Goal: Task Accomplishment & Management: Complete application form

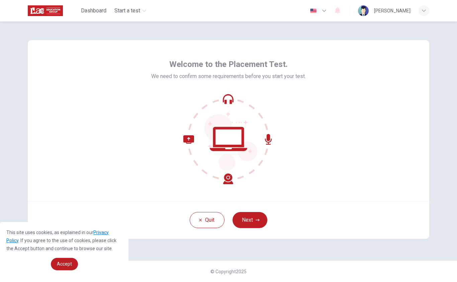
click at [256, 222] on button "Next" at bounding box center [250, 220] width 35 height 16
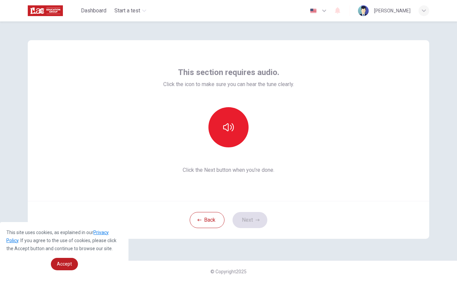
click at [229, 126] on icon "button" at bounding box center [228, 127] width 11 height 11
click at [251, 219] on button "Next" at bounding box center [250, 220] width 35 height 16
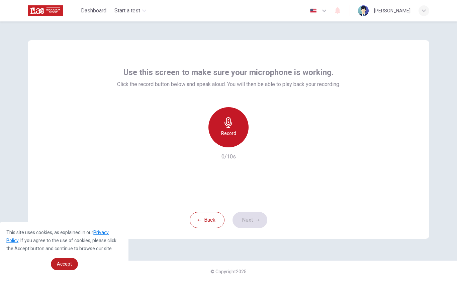
click at [228, 128] on div "Record" at bounding box center [228, 127] width 40 height 40
click at [226, 125] on icon "button" at bounding box center [229, 122] width 8 height 11
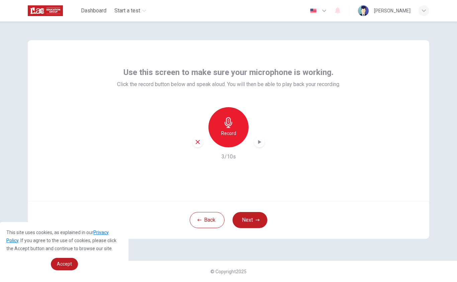
click at [260, 141] on icon "button" at bounding box center [259, 142] width 3 height 4
click at [251, 218] on button "Next" at bounding box center [250, 220] width 35 height 16
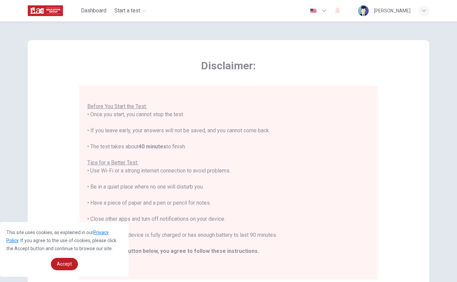
scroll to position [7, 0]
click at [66, 261] on span "Accept" at bounding box center [64, 263] width 15 height 5
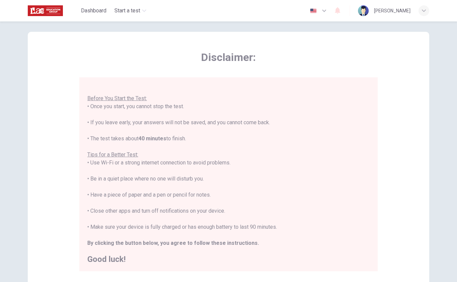
scroll to position [9, 0]
click at [331, 179] on div "You are about to start a Placement Test . Before You Start the Test: • Once you…" at bounding box center [228, 170] width 282 height 185
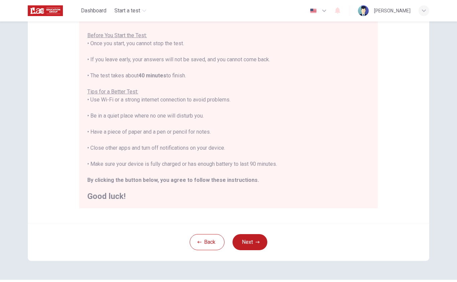
scroll to position [74, 0]
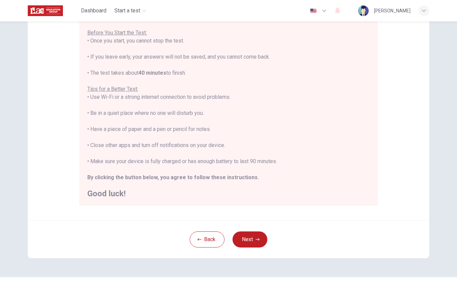
click at [254, 240] on button "Next" at bounding box center [250, 239] width 35 height 16
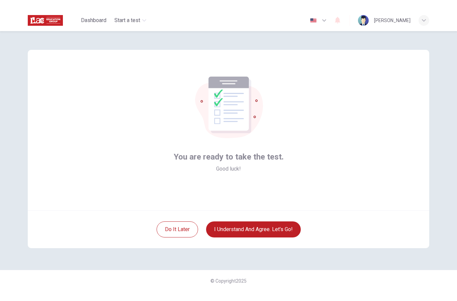
scroll to position [0, 0]
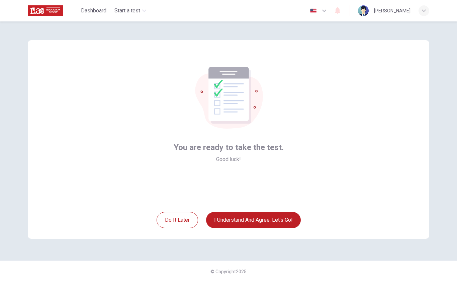
click at [268, 215] on button "I understand and agree. Let’s go!" at bounding box center [253, 220] width 95 height 16
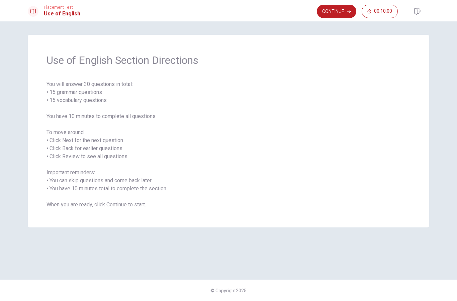
click at [335, 10] on button "Continue" at bounding box center [336, 11] width 39 height 13
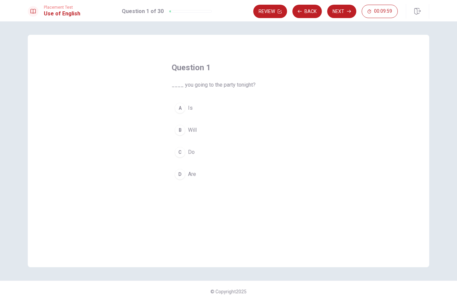
click at [180, 173] on div "D" at bounding box center [180, 174] width 11 height 11
click at [337, 13] on button "Next" at bounding box center [341, 11] width 29 height 13
click at [183, 151] on div "C" at bounding box center [180, 152] width 11 height 11
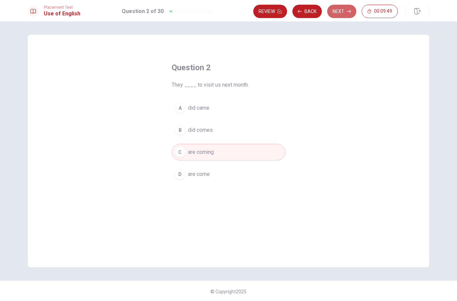
click at [344, 10] on button "Next" at bounding box center [341, 11] width 29 height 13
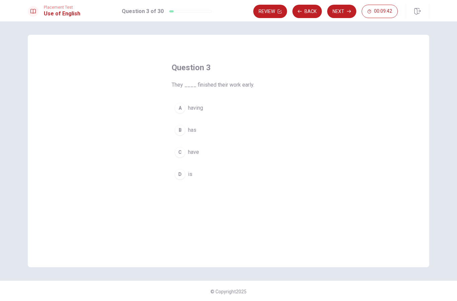
click at [184, 132] on div "B" at bounding box center [180, 130] width 11 height 11
click at [183, 154] on div "C" at bounding box center [180, 152] width 11 height 11
click at [342, 13] on button "Next" at bounding box center [341, 11] width 29 height 13
click at [205, 110] on span "will meet" at bounding box center [198, 108] width 21 height 8
click at [344, 14] on button "Next" at bounding box center [341, 11] width 29 height 13
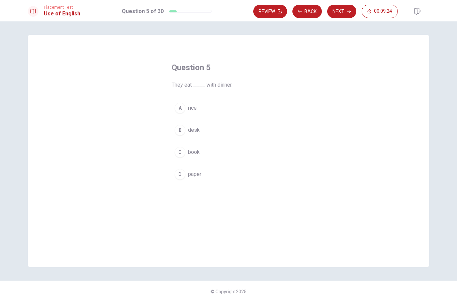
click at [186, 106] on button "A rice" at bounding box center [229, 108] width 114 height 17
click at [344, 10] on button "Next" at bounding box center [341, 11] width 29 height 13
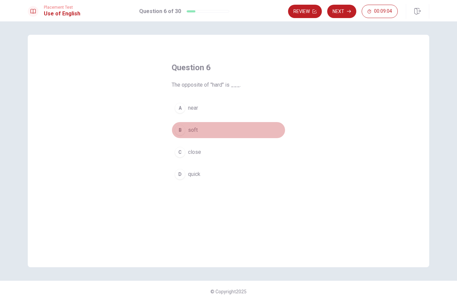
click at [184, 129] on div "B" at bounding box center [180, 130] width 11 height 11
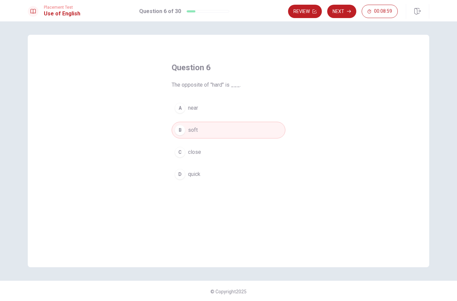
click at [345, 12] on button "Next" at bounding box center [341, 11] width 29 height 13
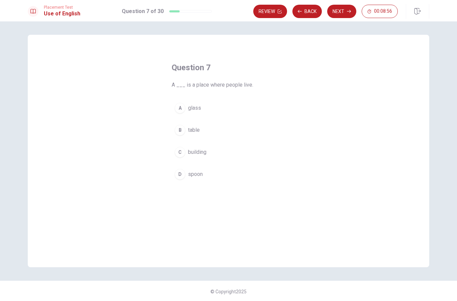
click at [198, 157] on button "C building" at bounding box center [229, 152] width 114 height 17
click at [343, 11] on button "Next" at bounding box center [341, 11] width 29 height 13
click at [193, 110] on span "eat" at bounding box center [191, 108] width 7 height 8
click at [338, 11] on button "Next" at bounding box center [341, 11] width 29 height 13
click at [192, 107] on span "smile" at bounding box center [194, 108] width 13 height 8
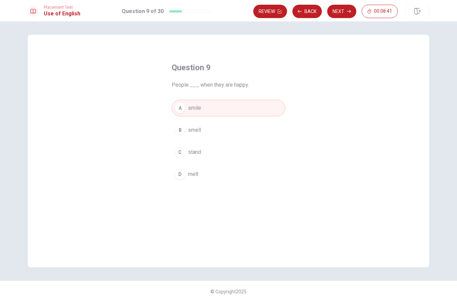
click at [342, 10] on button "Next" at bounding box center [341, 11] width 29 height 13
click at [196, 154] on span "walks" at bounding box center [195, 152] width 14 height 8
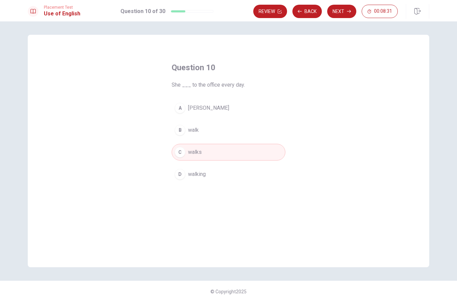
click at [308, 10] on button "Back" at bounding box center [306, 11] width 29 height 13
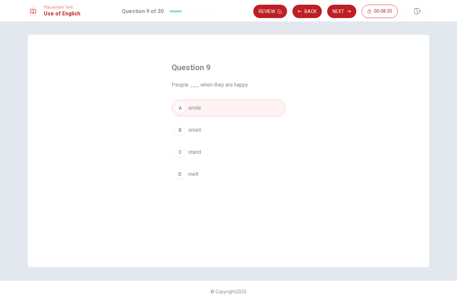
click at [308, 13] on button "Back" at bounding box center [306, 11] width 29 height 13
click at [308, 12] on button "Back" at bounding box center [306, 11] width 29 height 13
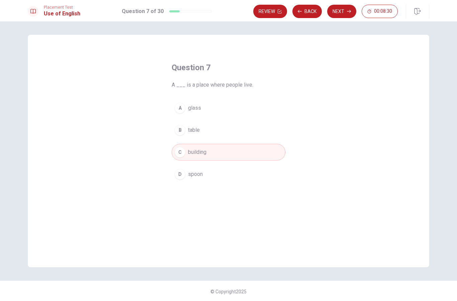
click at [310, 13] on button "Back" at bounding box center [306, 11] width 29 height 13
click at [287, 13] on button "Review" at bounding box center [270, 11] width 34 height 13
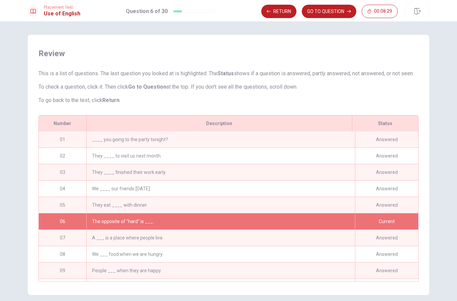
scroll to position [4, 0]
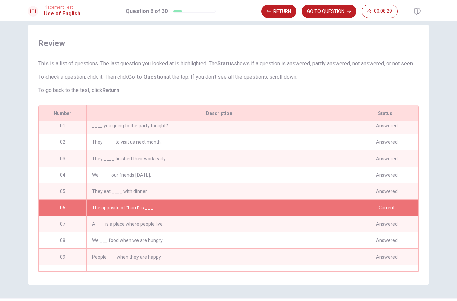
click at [309, 14] on button "GO TO QUESTION" at bounding box center [329, 11] width 55 height 13
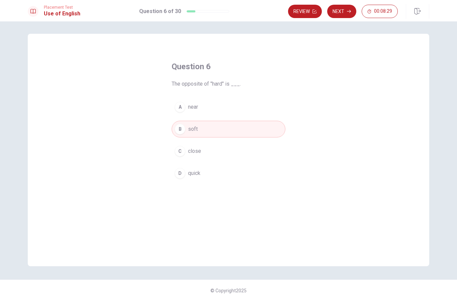
scroll to position [1, 0]
click at [341, 13] on button "Next" at bounding box center [341, 11] width 29 height 13
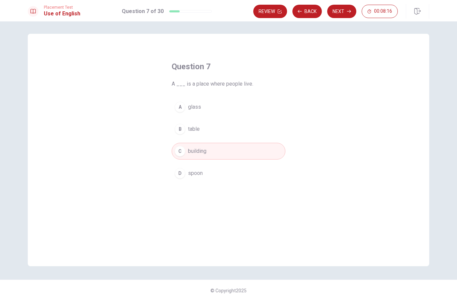
click at [341, 13] on button "Next" at bounding box center [341, 11] width 29 height 13
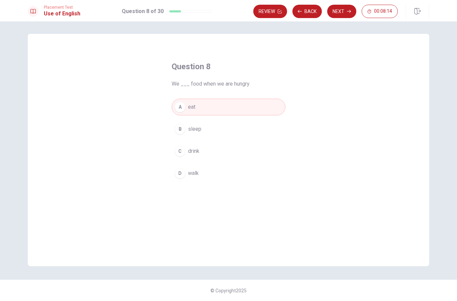
click at [344, 11] on button "Next" at bounding box center [341, 11] width 29 height 13
click at [342, 13] on button "Next" at bounding box center [341, 11] width 29 height 13
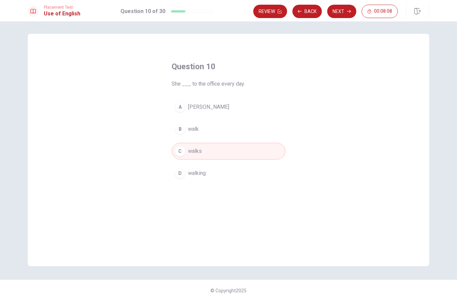
click at [315, 11] on button "Back" at bounding box center [306, 11] width 29 height 13
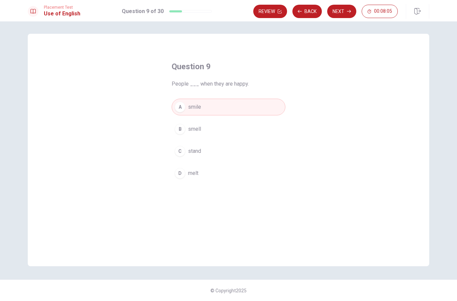
click at [276, 13] on button "Review" at bounding box center [270, 11] width 34 height 13
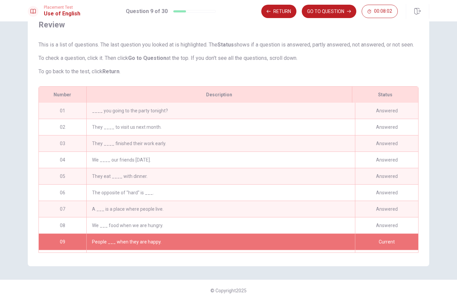
scroll to position [0, 0]
click at [392, 110] on div "Answered" at bounding box center [386, 111] width 63 height 16
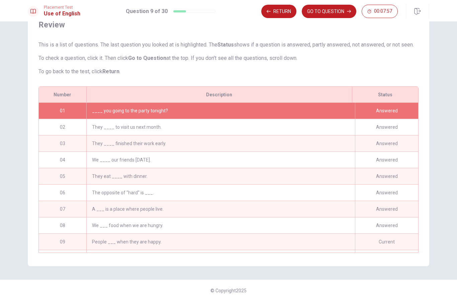
click at [389, 113] on div "Answered" at bounding box center [386, 111] width 63 height 16
click at [276, 11] on button "Return" at bounding box center [278, 11] width 35 height 13
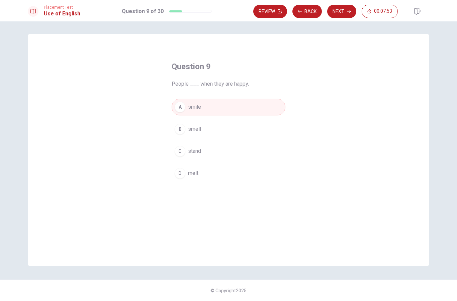
click at [275, 12] on button "Review" at bounding box center [270, 11] width 34 height 13
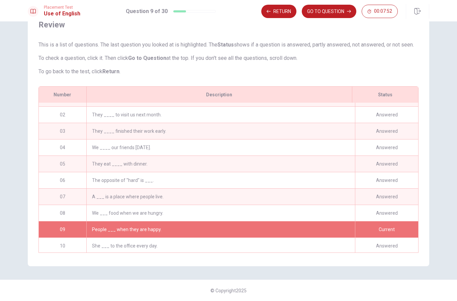
scroll to position [14, 0]
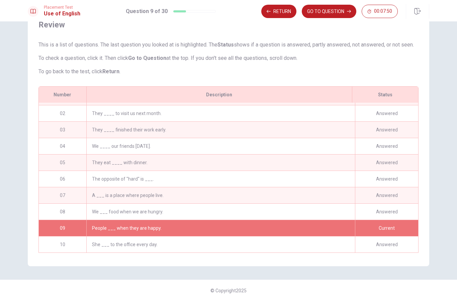
click at [328, 11] on button "GO TO QUESTION" at bounding box center [329, 11] width 55 height 13
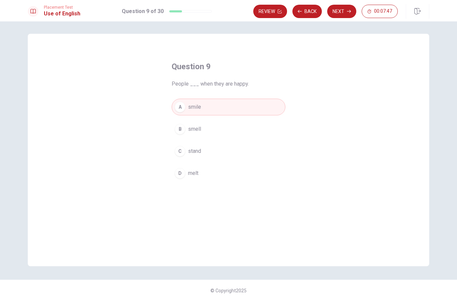
click at [343, 11] on button "Next" at bounding box center [341, 11] width 29 height 13
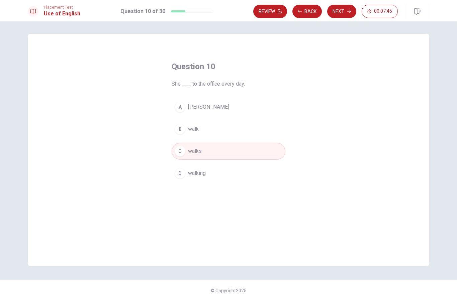
click at [347, 13] on icon "button" at bounding box center [349, 11] width 4 height 4
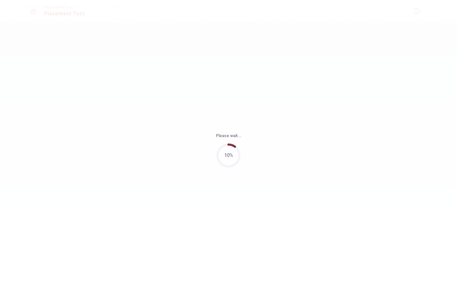
scroll to position [0, 0]
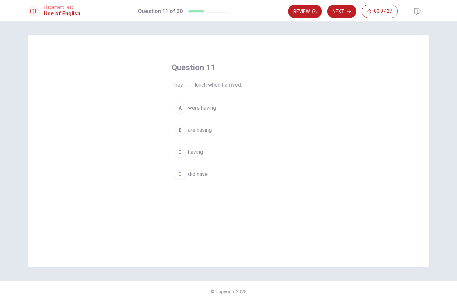
click at [206, 107] on span "were having" at bounding box center [202, 108] width 28 height 8
click at [349, 6] on button "Next" at bounding box center [341, 11] width 29 height 13
click at [214, 108] on span "had completed" at bounding box center [205, 108] width 35 height 8
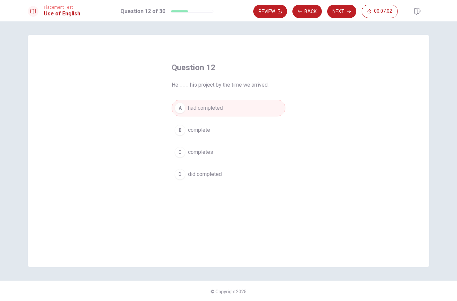
click at [346, 9] on button "Next" at bounding box center [341, 11] width 29 height 13
click at [203, 154] on span "will start" at bounding box center [198, 152] width 20 height 8
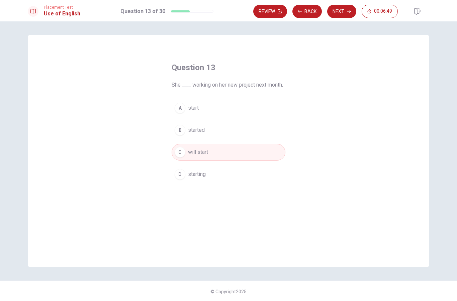
click at [344, 13] on button "Next" at bounding box center [341, 11] width 29 height 13
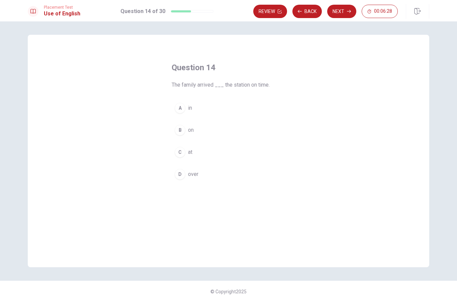
click at [180, 153] on div "C" at bounding box center [180, 152] width 11 height 11
click at [344, 12] on button "Next" at bounding box center [341, 11] width 29 height 13
click at [199, 174] on span "depend" at bounding box center [197, 174] width 18 height 8
click at [343, 12] on button "Next" at bounding box center [341, 11] width 29 height 13
click at [194, 105] on span "sense" at bounding box center [195, 108] width 15 height 8
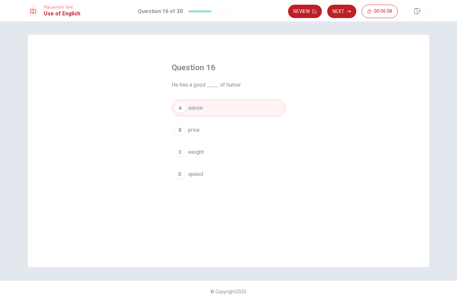
click at [346, 12] on button "Next" at bounding box center [341, 11] width 29 height 13
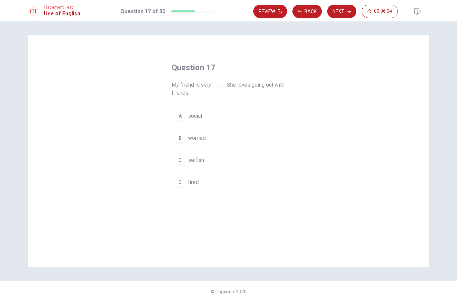
click at [189, 119] on span "social" at bounding box center [195, 116] width 14 height 8
click at [342, 11] on button "Next" at bounding box center [341, 11] width 29 height 13
click at [201, 140] on span "generous" at bounding box center [199, 138] width 22 height 8
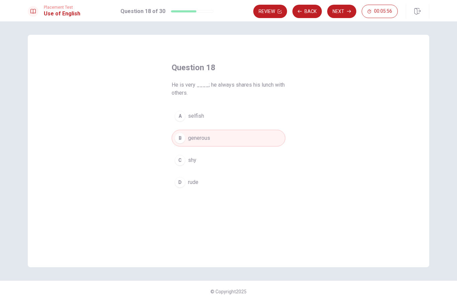
click at [346, 13] on button "Next" at bounding box center [341, 11] width 29 height 13
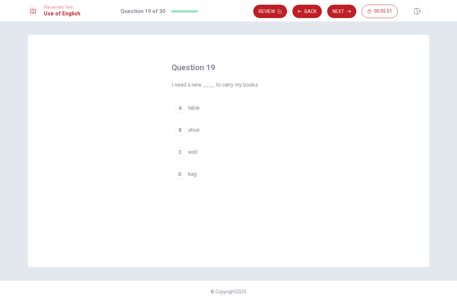
click at [185, 178] on button "D bag" at bounding box center [229, 174] width 114 height 17
click at [343, 9] on button "Next" at bounding box center [341, 11] width 29 height 13
click at [196, 131] on span "Could" at bounding box center [194, 130] width 13 height 8
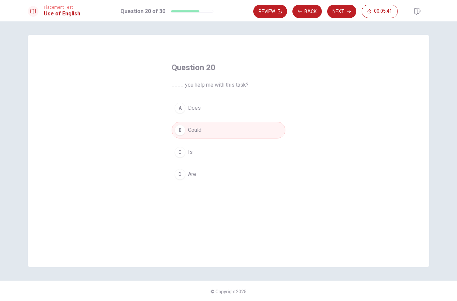
click at [342, 13] on button "Next" at bounding box center [341, 11] width 29 height 13
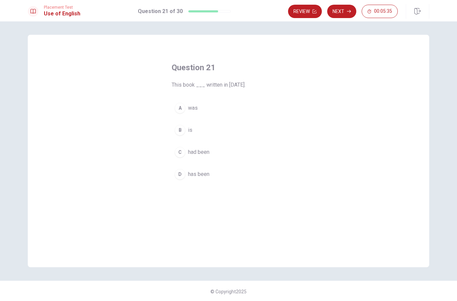
click at [189, 109] on span "was" at bounding box center [193, 108] width 10 height 8
click at [346, 8] on button "Next" at bounding box center [341, 11] width 29 height 13
click at [190, 151] on span "were" at bounding box center [194, 152] width 12 height 8
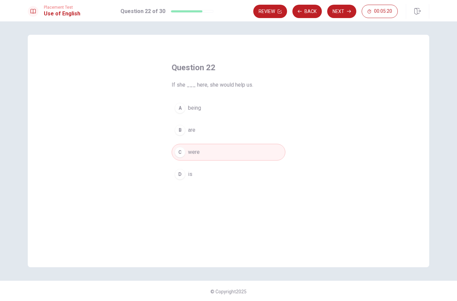
click at [346, 7] on button "Next" at bounding box center [341, 11] width 29 height 13
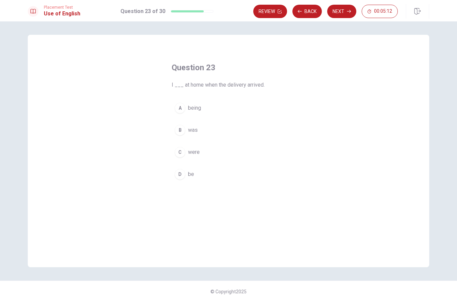
click at [191, 131] on span "was" at bounding box center [193, 130] width 10 height 8
click at [344, 10] on button "Next" at bounding box center [341, 11] width 29 height 13
click at [194, 111] on span "could" at bounding box center [194, 108] width 13 height 8
click at [340, 7] on button "Next" at bounding box center [341, 11] width 29 height 13
click at [194, 153] on span "kind" at bounding box center [193, 152] width 10 height 8
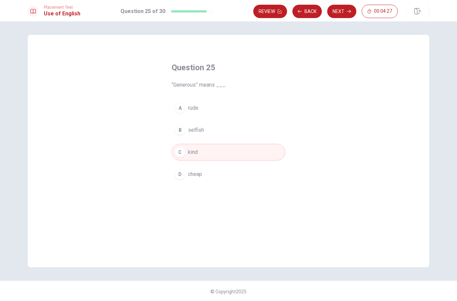
click at [343, 12] on button "Next" at bounding box center [341, 11] width 29 height 13
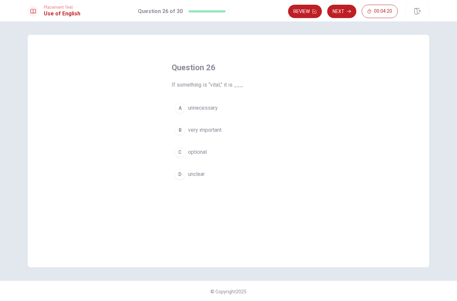
click at [220, 130] on span "very important" at bounding box center [204, 130] width 33 height 8
click at [349, 10] on icon "button" at bounding box center [349, 11] width 4 height 4
click at [200, 150] on span "confusing" at bounding box center [199, 152] width 23 height 8
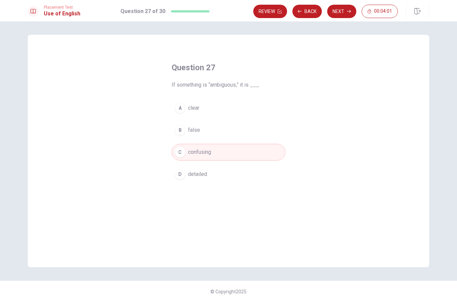
click at [343, 7] on button "Next" at bounding box center [341, 11] width 29 height 13
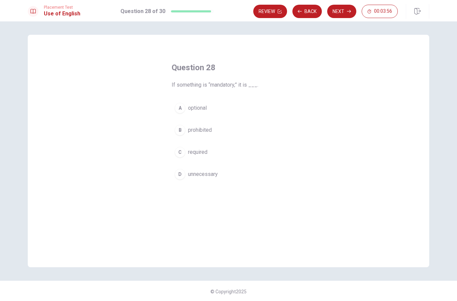
click at [204, 149] on span "required" at bounding box center [197, 152] width 19 height 8
click at [341, 11] on button "Next" at bounding box center [341, 11] width 29 height 13
click at [314, 13] on button "Back" at bounding box center [306, 11] width 29 height 13
click at [345, 10] on button "Next" at bounding box center [341, 11] width 29 height 13
click at [195, 152] on span "fragile" at bounding box center [195, 152] width 15 height 8
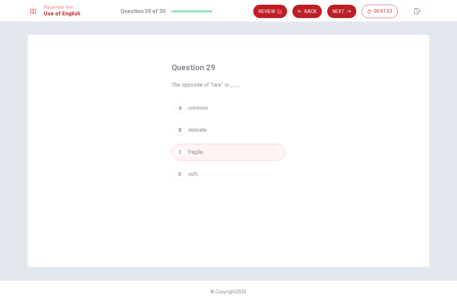
click at [214, 113] on button "A common" at bounding box center [229, 108] width 114 height 17
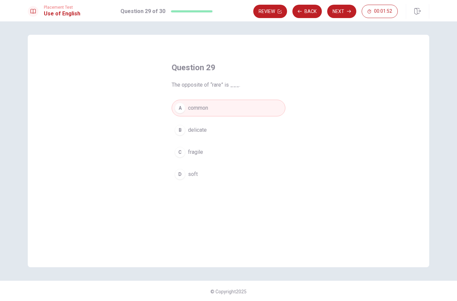
click at [344, 10] on button "Next" at bounding box center [341, 11] width 29 height 13
click at [203, 131] on span "had known" at bounding box center [200, 130] width 25 height 8
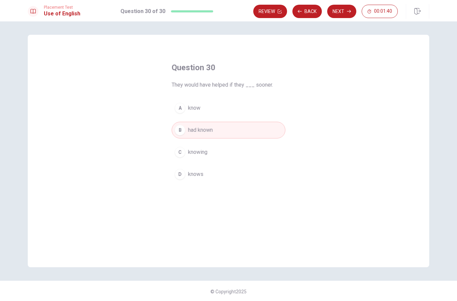
click at [341, 13] on button "Next" at bounding box center [341, 11] width 29 height 13
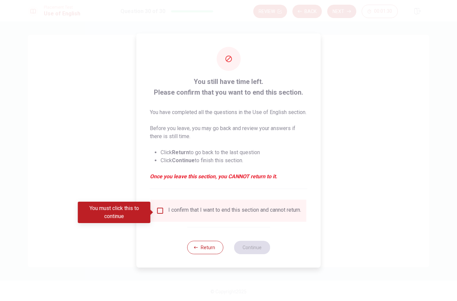
click at [191, 214] on div "I confirm that I want to end this section and cannot return." at bounding box center [234, 211] width 133 height 8
click at [158, 212] on input "You must click this to continue" at bounding box center [160, 211] width 8 height 8
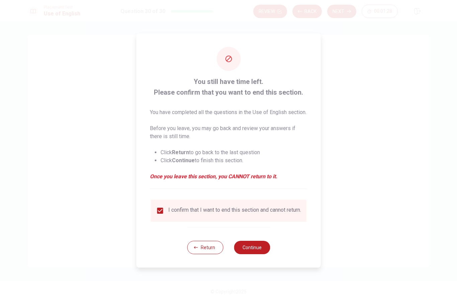
click at [250, 254] on button "Continue" at bounding box center [252, 247] width 36 height 13
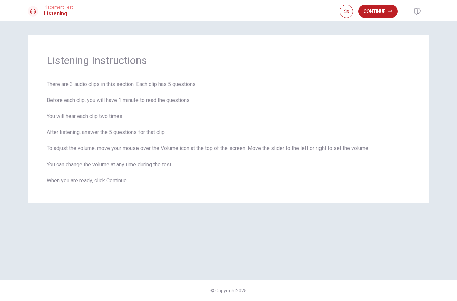
click at [379, 12] on button "Continue" at bounding box center [377, 11] width 39 height 13
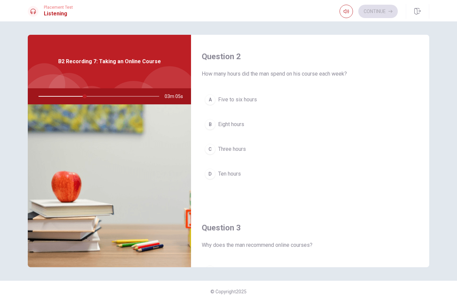
scroll to position [173, 0]
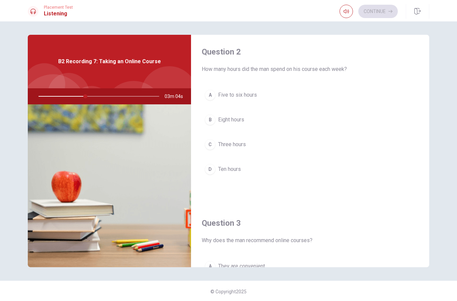
click at [245, 97] on span "Five to six hours" at bounding box center [237, 95] width 39 height 8
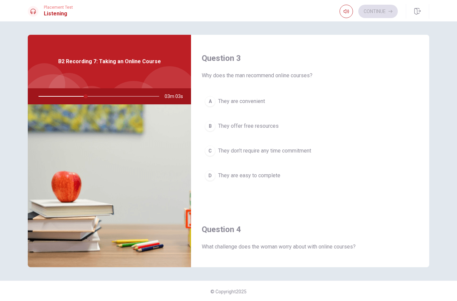
scroll to position [340, 0]
click at [256, 96] on span "They are convenient" at bounding box center [241, 99] width 47 height 8
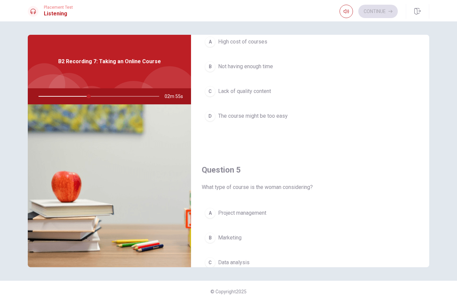
scroll to position [570, 0]
click at [260, 212] on span "Project management" at bounding box center [242, 212] width 48 height 8
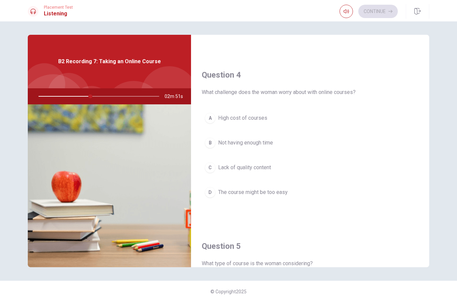
scroll to position [492, 0]
click at [265, 142] on span "Not having enough time" at bounding box center [245, 144] width 55 height 8
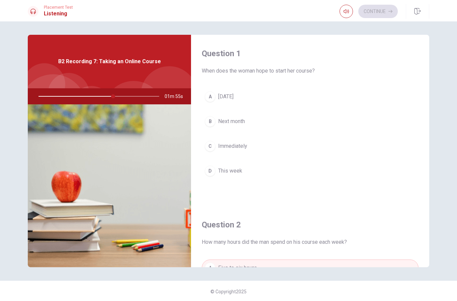
scroll to position [0, 0]
click at [281, 125] on button "B Next month" at bounding box center [310, 121] width 217 height 17
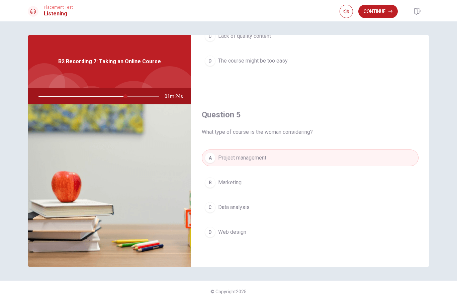
scroll to position [624, 0]
click at [383, 12] on button "Continue" at bounding box center [377, 11] width 39 height 13
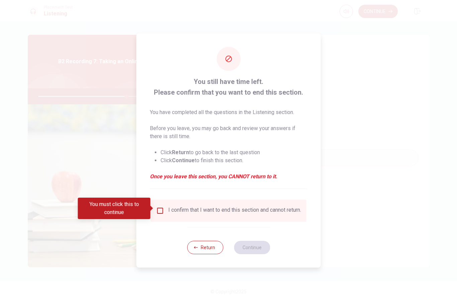
click at [170, 207] on div "I confirm that I want to end this section and cannot return." at bounding box center [234, 211] width 133 height 8
click at [159, 208] on input "You must click this to continue" at bounding box center [160, 211] width 8 height 8
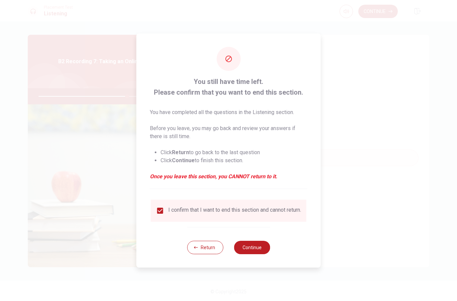
click at [258, 250] on button "Continue" at bounding box center [252, 247] width 36 height 13
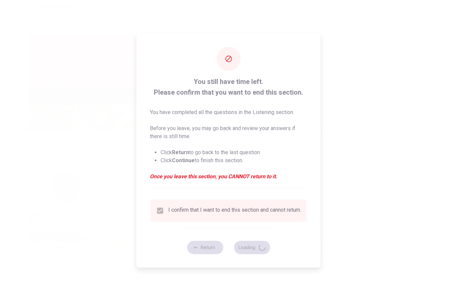
type input "74"
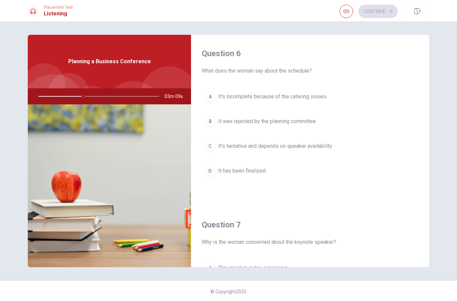
scroll to position [0, 0]
click at [316, 149] on span "It’s tentative and depends on speaker availability" at bounding box center [275, 146] width 114 height 8
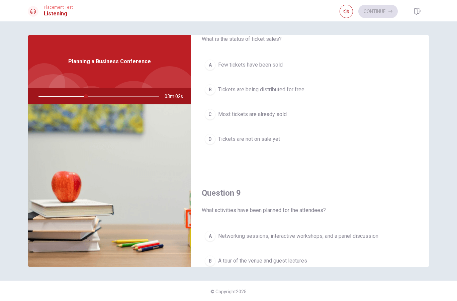
scroll to position [362, 0]
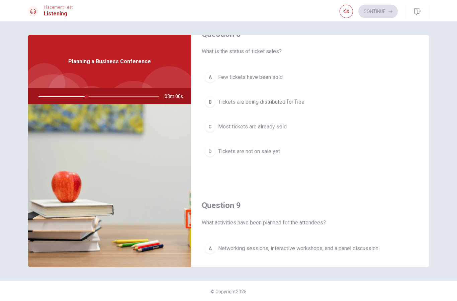
click at [273, 130] on span "Most tickets are already sold" at bounding box center [252, 127] width 69 height 8
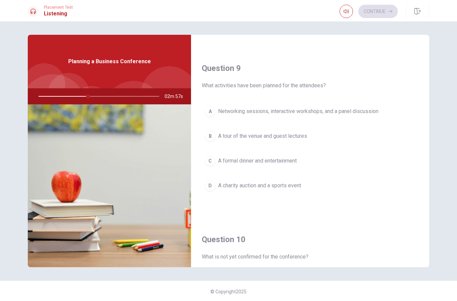
scroll to position [504, 0]
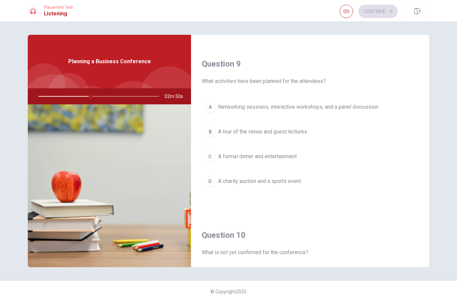
click at [333, 101] on button "A Networking sessions, interactive workshops, and a panel discussion" at bounding box center [310, 107] width 217 height 17
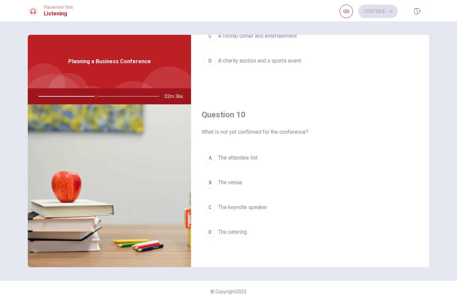
scroll to position [624, 0]
click at [258, 207] on span "The keynote speaker" at bounding box center [242, 207] width 49 height 8
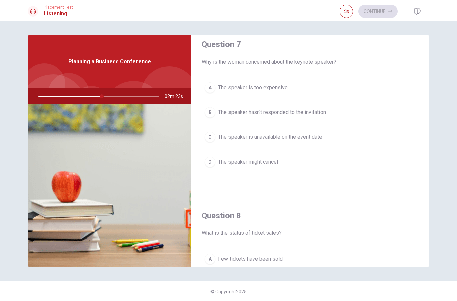
scroll to position [180, 0]
click at [316, 113] on span "The speaker hasn’t responded to the invitation" at bounding box center [272, 113] width 108 height 8
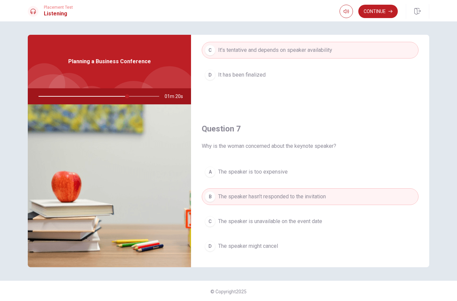
scroll to position [95, 0]
click at [378, 230] on button "C The speaker is unavailable on the event date" at bounding box center [310, 222] width 217 height 17
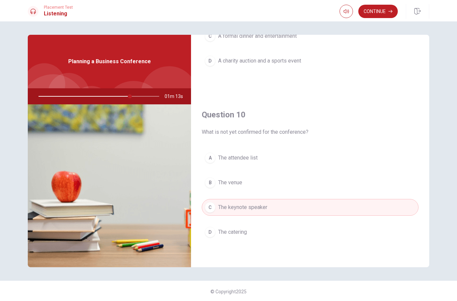
scroll to position [624, 0]
click at [384, 14] on button "Continue" at bounding box center [377, 11] width 39 height 13
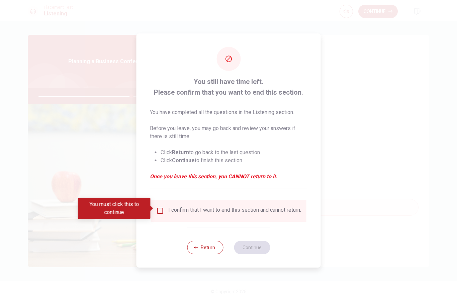
click at [168, 209] on div "I confirm that I want to end this section and cannot return." at bounding box center [234, 211] width 133 height 8
click at [156, 210] on input "You must click this to continue" at bounding box center [160, 211] width 8 height 8
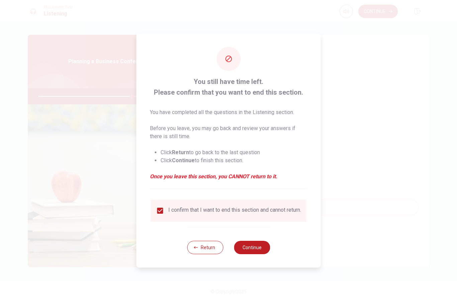
click at [254, 254] on button "Continue" at bounding box center [252, 247] width 36 height 13
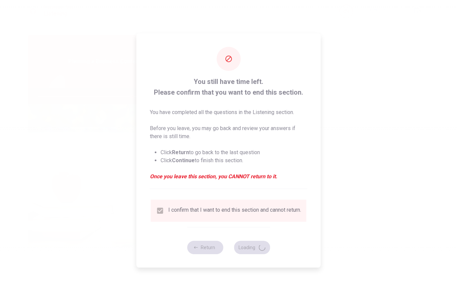
type input "78"
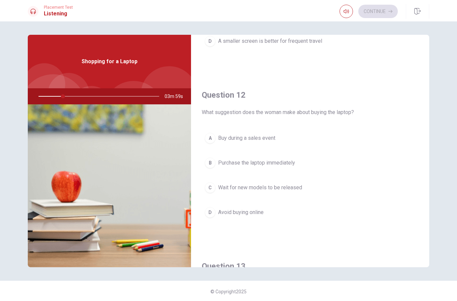
scroll to position [131, 0]
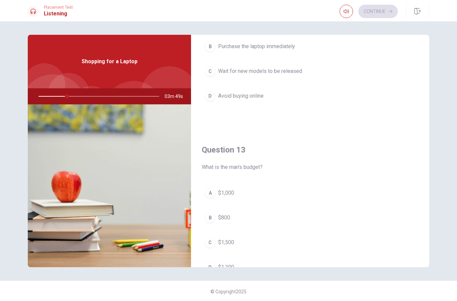
click at [388, 141] on div "Question 13 What is the man’s budget? A $1,000 B $800 C $1,500 D $1,200" at bounding box center [310, 216] width 238 height 171
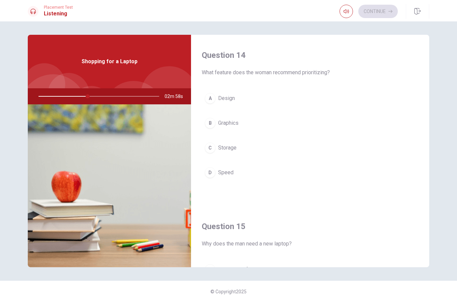
scroll to position [511, 0]
click at [233, 152] on span "Storage" at bounding box center [227, 150] width 18 height 8
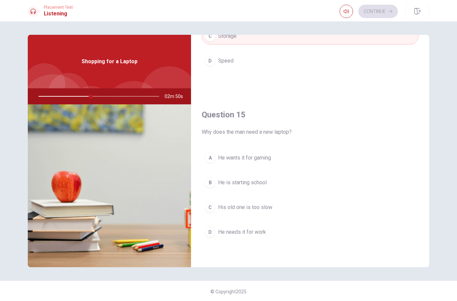
scroll to position [624, 0]
click at [261, 235] on span "He needs it for work" at bounding box center [242, 232] width 48 height 8
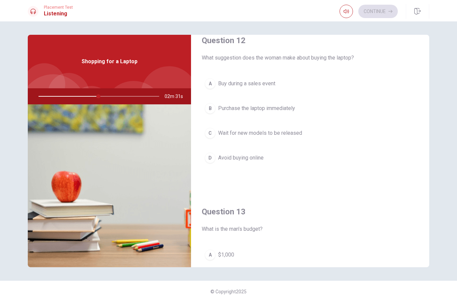
scroll to position [184, 0]
click at [268, 89] on button "A Buy during a sales event" at bounding box center [310, 84] width 217 height 17
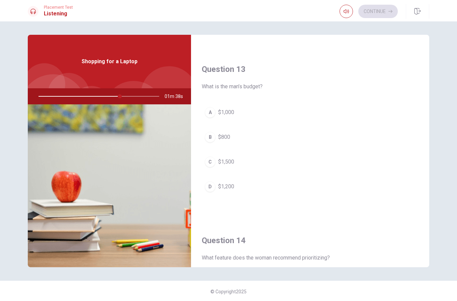
scroll to position [328, 0]
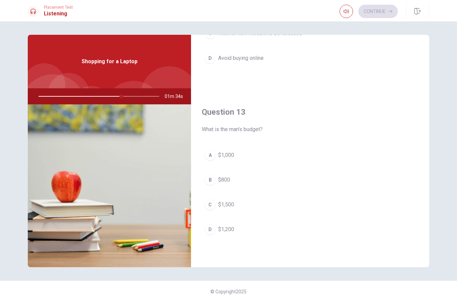
click at [366, 181] on button "B $800" at bounding box center [310, 180] width 217 height 17
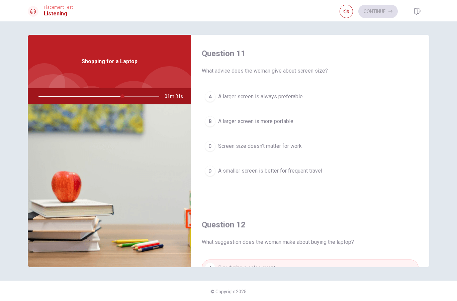
scroll to position [0, 0]
click at [314, 173] on span "A smaller screen is better for frequent travel" at bounding box center [270, 171] width 104 height 8
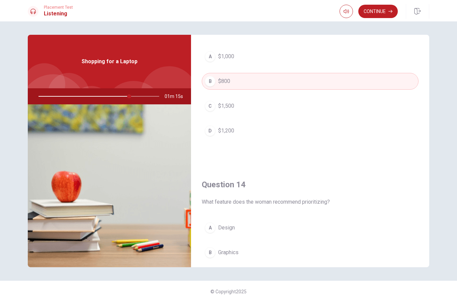
scroll to position [377, 0]
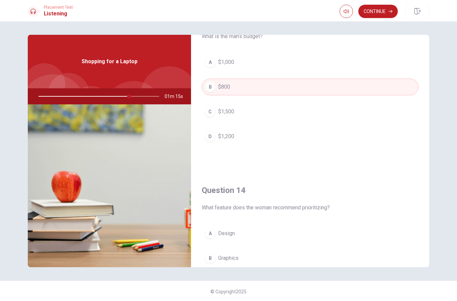
click at [318, 61] on button "A $1,000" at bounding box center [310, 62] width 217 height 17
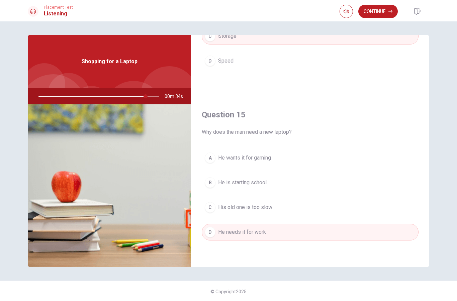
scroll to position [624, 0]
click at [381, 12] on button "Continue" at bounding box center [377, 11] width 39 height 13
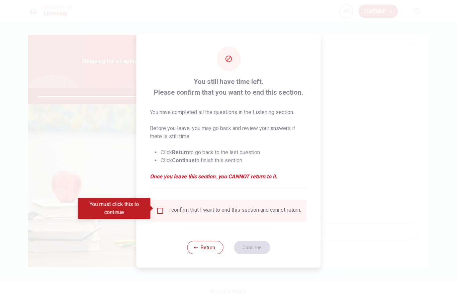
click at [159, 209] on input "You must click this to continue" at bounding box center [160, 211] width 8 height 8
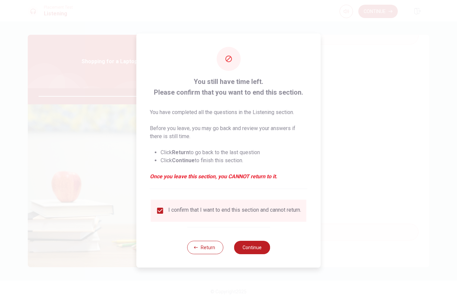
click at [257, 248] on button "Continue" at bounding box center [252, 247] width 36 height 13
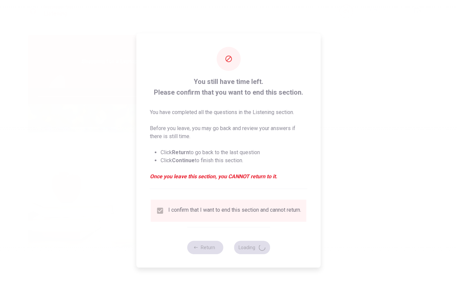
type input "91"
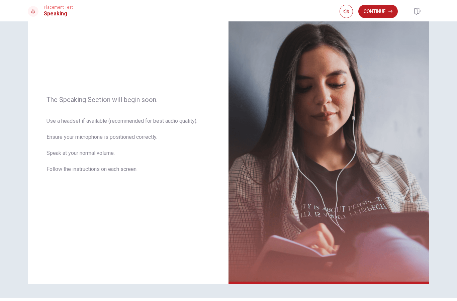
scroll to position [42, 0]
click at [383, 11] on button "Continue" at bounding box center [377, 11] width 39 height 13
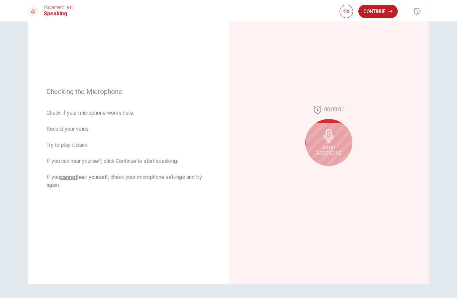
click at [331, 145] on div "Stop Recording" at bounding box center [329, 142] width 47 height 47
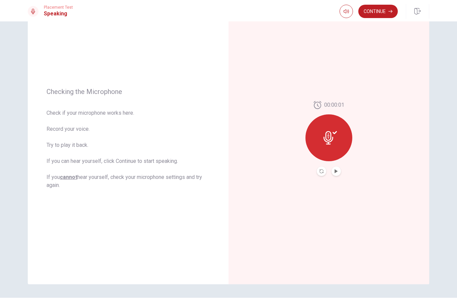
click at [320, 171] on icon "Record Again" at bounding box center [322, 171] width 4 height 4
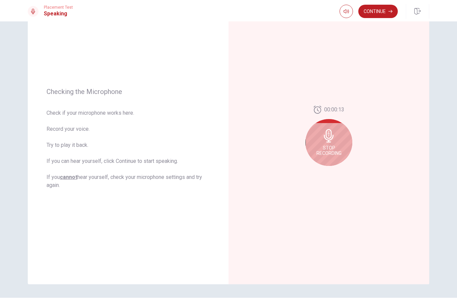
click at [333, 143] on div "Stop Recording" at bounding box center [329, 142] width 47 height 47
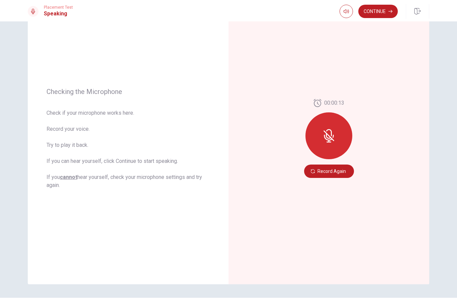
click at [340, 172] on button "Record Again" at bounding box center [329, 171] width 50 height 13
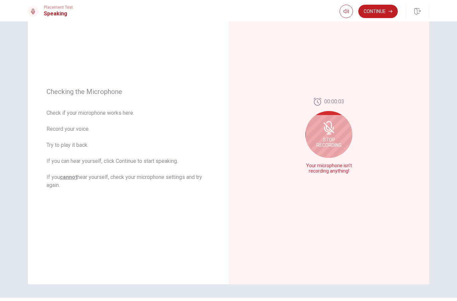
click at [328, 146] on span "Stop Recording" at bounding box center [329, 142] width 25 height 11
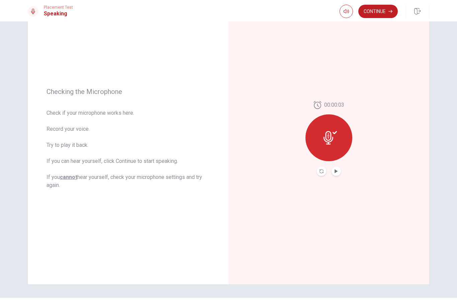
click at [336, 179] on div "00:00:03" at bounding box center [329, 139] width 201 height 292
click at [338, 171] on icon "Play Audio" at bounding box center [336, 171] width 4 height 4
click at [325, 169] on button "Record Again" at bounding box center [321, 171] width 9 height 9
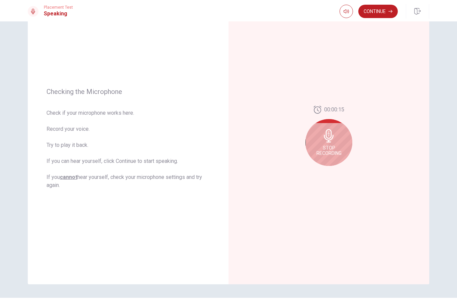
click at [332, 143] on div "Stop Recording" at bounding box center [329, 142] width 47 height 47
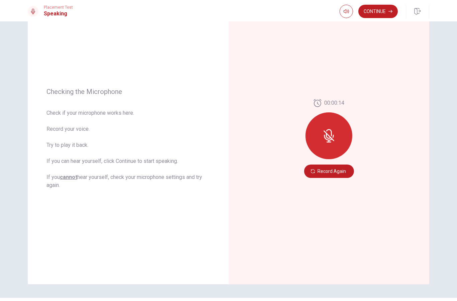
click at [342, 165] on button "Record Again" at bounding box center [329, 171] width 50 height 13
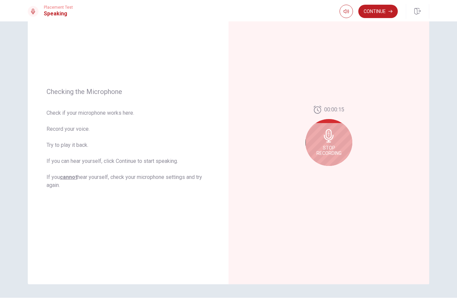
click at [335, 143] on div "Stop Recording" at bounding box center [329, 142] width 47 height 47
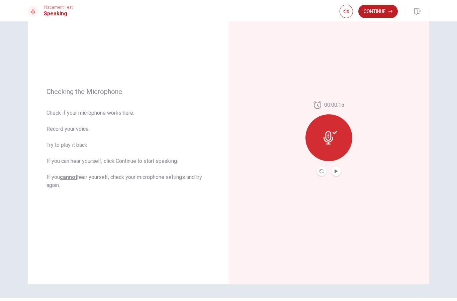
click at [340, 141] on div at bounding box center [329, 137] width 47 height 47
click at [326, 172] on button "Record Again" at bounding box center [321, 171] width 9 height 9
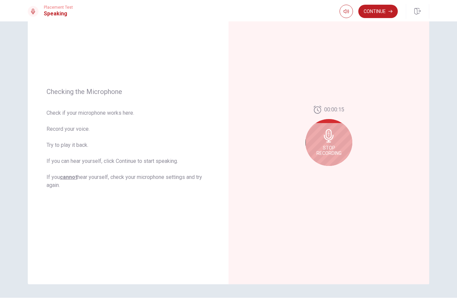
click at [330, 143] on div "Stop Recording" at bounding box center [329, 142] width 47 height 47
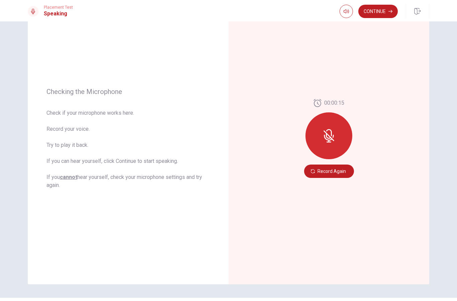
click at [340, 174] on button "Record Again" at bounding box center [329, 171] width 50 height 13
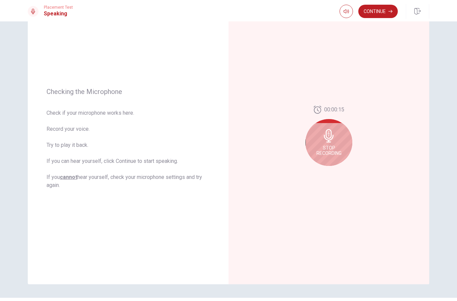
click at [330, 145] on span "Stop Recording" at bounding box center [329, 150] width 25 height 11
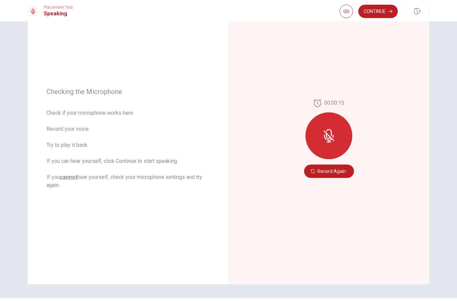
click at [333, 172] on button "Record Again" at bounding box center [329, 171] width 50 height 13
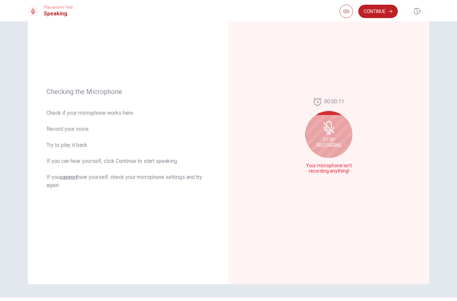
click at [341, 134] on div "Stop Recording" at bounding box center [329, 134] width 47 height 47
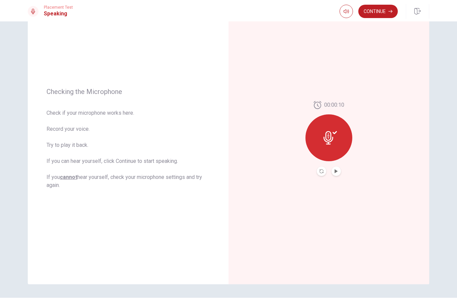
click at [332, 133] on icon at bounding box center [330, 137] width 13 height 13
click at [324, 167] on div at bounding box center [329, 171] width 24 height 9
click at [324, 168] on button "Record Again" at bounding box center [321, 171] width 9 height 9
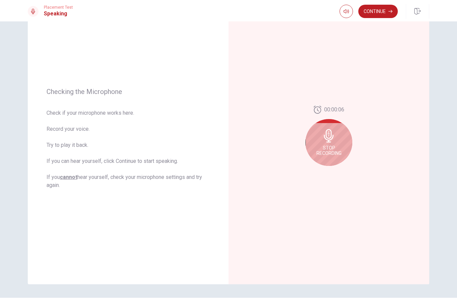
click at [333, 136] on icon at bounding box center [329, 135] width 10 height 13
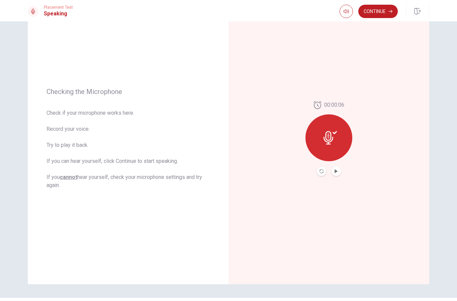
click at [340, 170] on button "Play Audio" at bounding box center [336, 171] width 9 height 9
click at [385, 11] on button "Continue" at bounding box center [377, 11] width 39 height 13
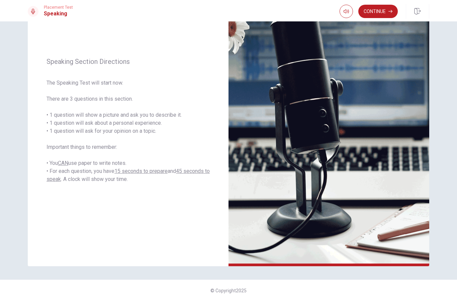
scroll to position [60, 0]
click at [382, 10] on button "Continue" at bounding box center [377, 11] width 39 height 13
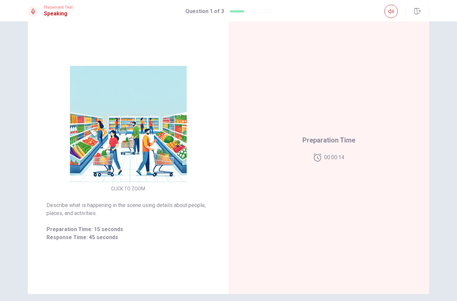
scroll to position [32, 0]
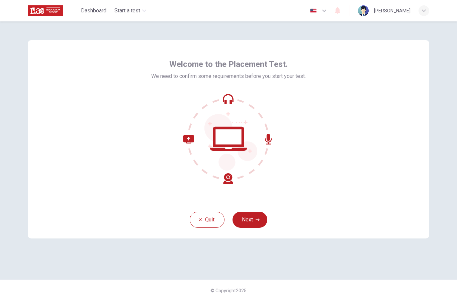
click at [255, 226] on button "Next" at bounding box center [250, 220] width 35 height 16
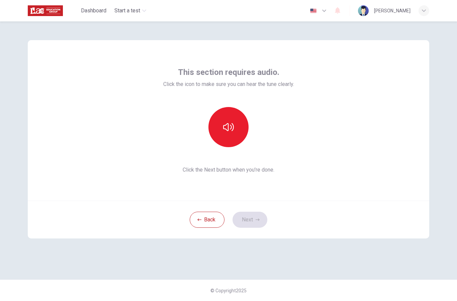
click at [241, 220] on div "Back Next" at bounding box center [229, 220] width 402 height 38
click at [234, 132] on button "button" at bounding box center [228, 127] width 40 height 40
click at [251, 219] on button "Next" at bounding box center [250, 220] width 35 height 16
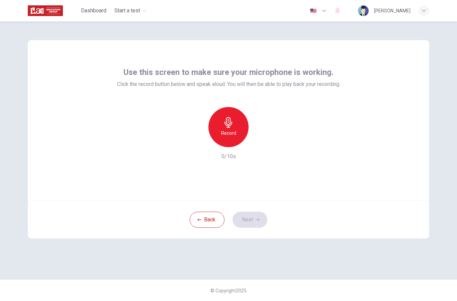
click at [236, 115] on div "Record" at bounding box center [228, 127] width 40 height 40
click at [257, 216] on div "Back Next" at bounding box center [229, 220] width 402 height 38
click at [239, 131] on div "Stop" at bounding box center [228, 127] width 40 height 40
click at [256, 221] on icon "button" at bounding box center [258, 220] width 4 height 4
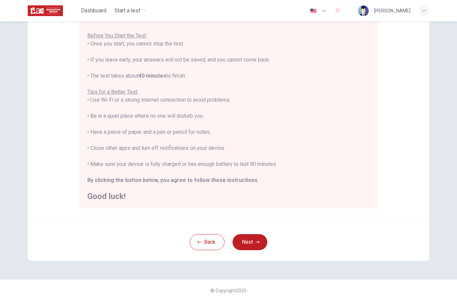
scroll to position [71, 0]
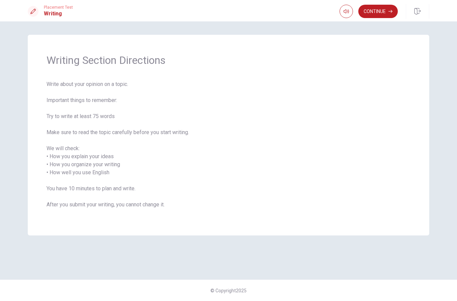
click at [386, 10] on button "Continue" at bounding box center [377, 11] width 39 height 13
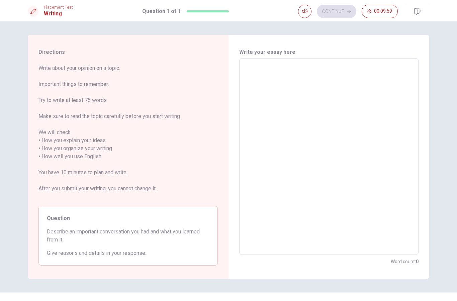
click at [351, 64] on textarea at bounding box center [329, 157] width 170 height 186
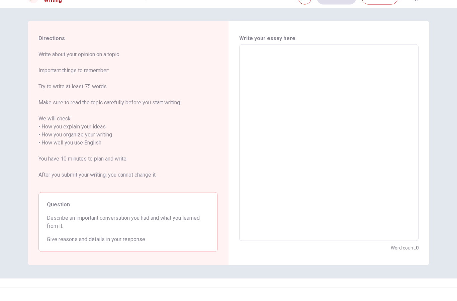
scroll to position [1, 0]
click at [436, 40] on div "Directions Write about your opinion on a topic. Important things to remember: T…" at bounding box center [228, 156] width 423 height 244
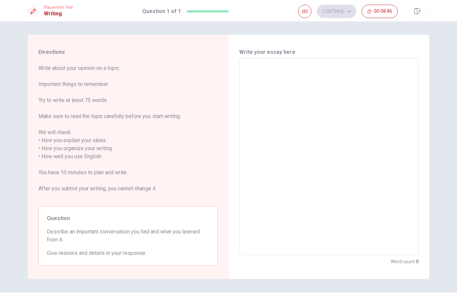
scroll to position [0, 0]
click at [278, 70] on textarea at bounding box center [329, 157] width 170 height 186
type textarea "O"
type textarea "x"
type textarea "On"
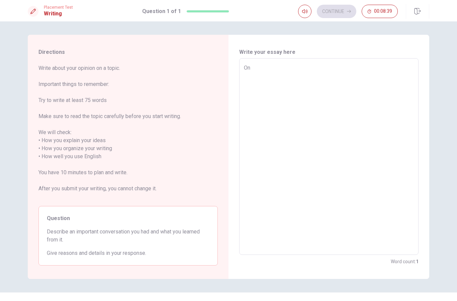
type textarea "x"
type textarea "One"
type textarea "x"
type textarea "One"
type textarea "x"
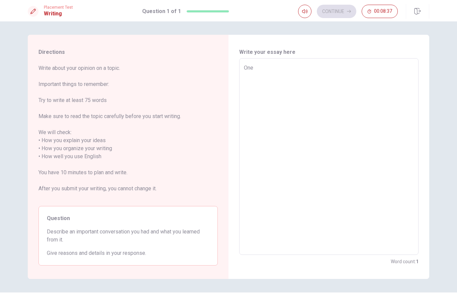
type textarea "One i"
type textarea "x"
type textarea "One im"
type textarea "x"
type textarea "One imp"
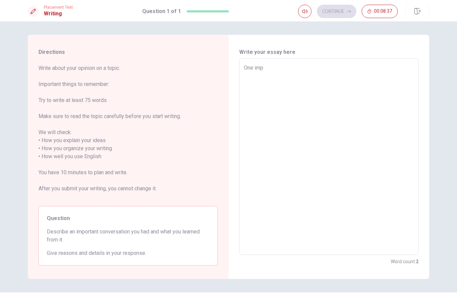
type textarea "x"
type textarea "One impo"
type textarea "x"
type textarea "One impor"
type textarea "x"
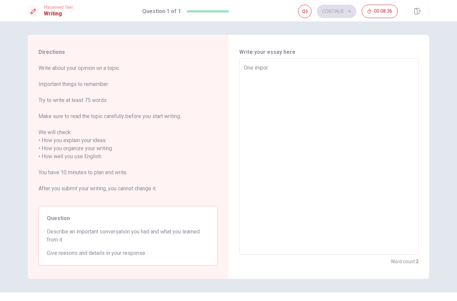
type textarea "One import"
type textarea "x"
type textarea "One importa"
type textarea "x"
type textarea "One importan"
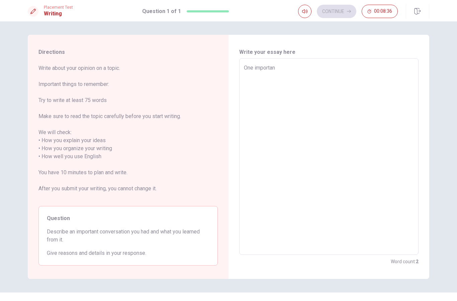
type textarea "x"
type textarea "One important"
type textarea "x"
type textarea "One important"
type textarea "x"
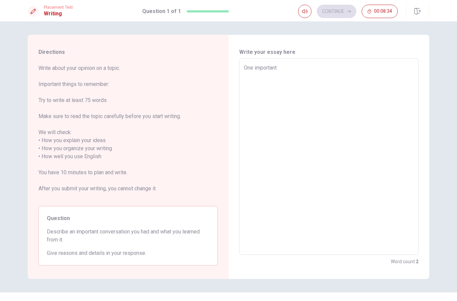
type textarea "One important x"
type textarea "x"
type textarea "One important xo"
type textarea "x"
type textarea "One important xon"
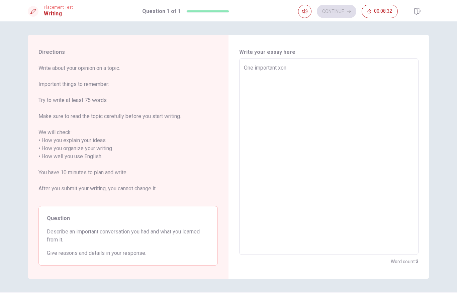
type textarea "x"
type textarea "One important xo"
type textarea "x"
type textarea "One important x"
type textarea "x"
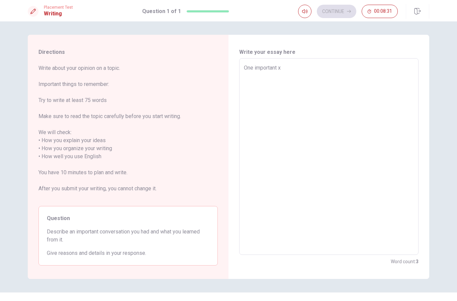
type textarea "One important"
type textarea "x"
type textarea "One important"
type textarea "x"
type textarea "One importan"
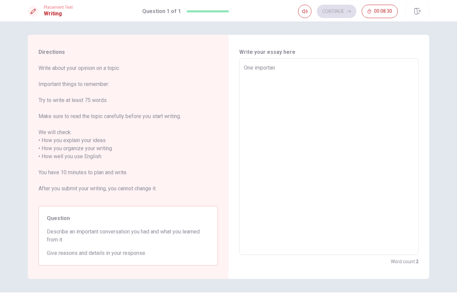
type textarea "x"
type textarea "One importa"
type textarea "x"
type textarea "One import"
type textarea "x"
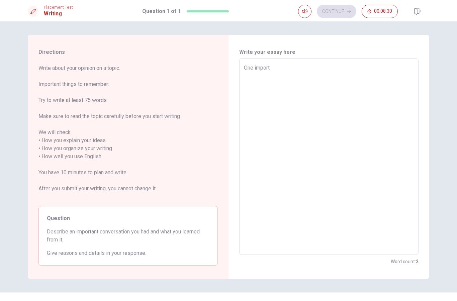
type textarea "One impor"
type textarea "x"
type textarea "One impo"
type textarea "x"
type textarea "One imp"
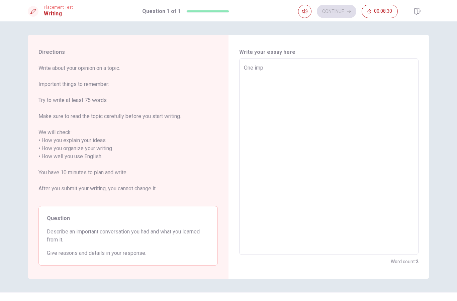
type textarea "x"
type textarea "One im"
type textarea "x"
type textarea "One imp"
type textarea "x"
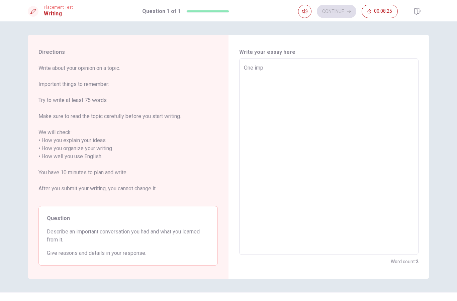
type textarea "One impo"
type textarea "x"
type textarea "One impor"
type textarea "x"
type textarea "One import"
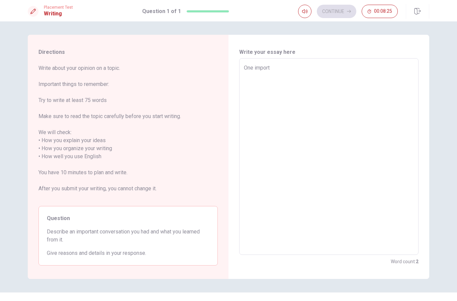
type textarea "x"
type textarea "One importa"
type textarea "x"
type textarea "One importan"
type textarea "x"
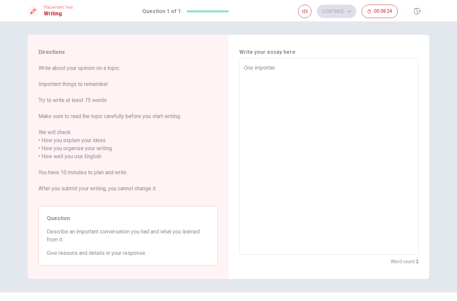
type textarea "One important"
type textarea "x"
type textarea "One important"
type textarea "x"
type textarea "One important c"
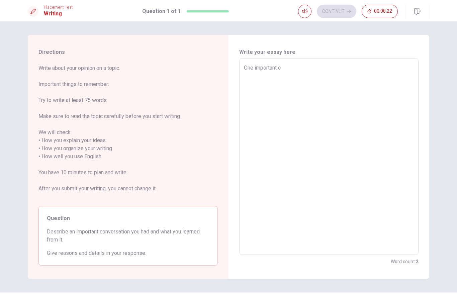
type textarea "x"
type textarea "One important co"
type textarea "x"
type textarea "One important con"
type textarea "x"
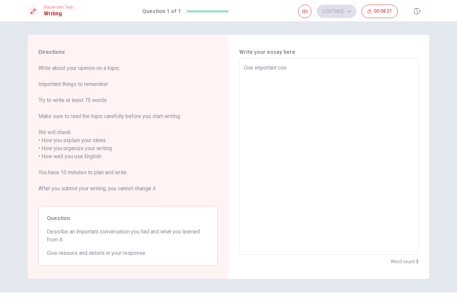
type textarea "One important conv"
type textarea "x"
type textarea "One important conve"
type textarea "x"
type textarea "One important conver"
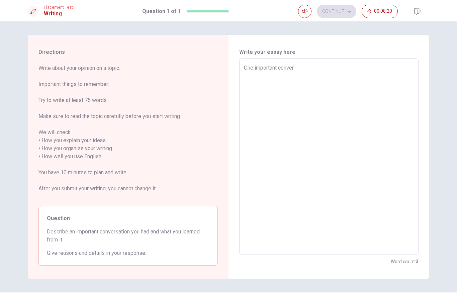
type textarea "x"
type textarea "One important convers"
type textarea "x"
type textarea "One important conversa"
type textarea "x"
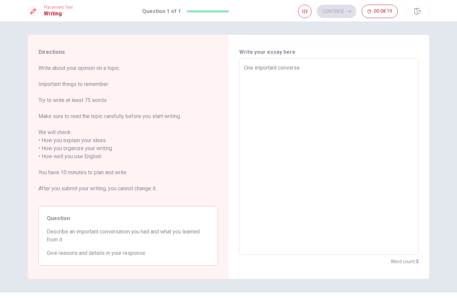
type textarea "One important conversat"
type textarea "x"
type textarea "One important conversati"
type textarea "x"
type textarea "One important conversatio"
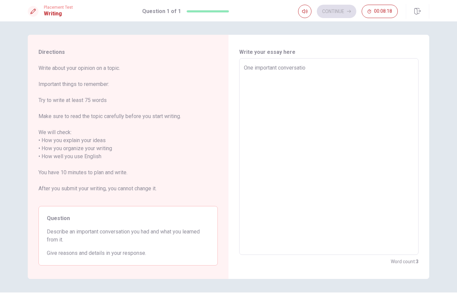
type textarea "x"
type textarea "One important conversation"
type textarea "x"
type textarea "One important conversation"
type textarea "x"
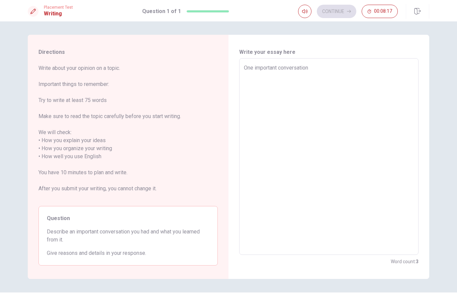
type textarea "One important conversation l"
type textarea "x"
type textarea "One important conversation l"
type textarea "x"
type textarea "One important conversation l h"
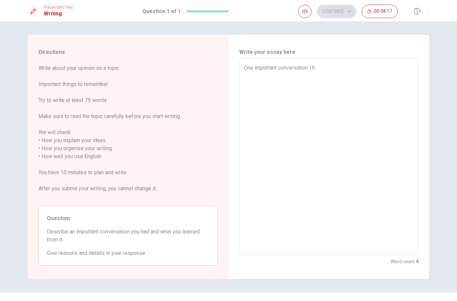
type textarea "x"
type textarea "One important conversation l ha"
type textarea "x"
type textarea "One important conversation l had"
type textarea "x"
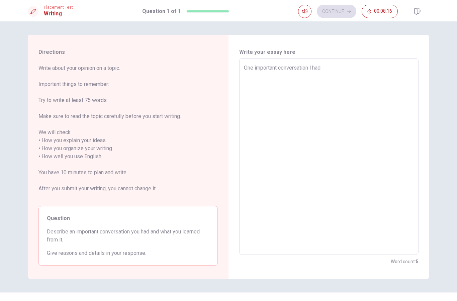
type textarea "One important conversation l had"
type textarea "x"
type textarea "One important conversation l had w"
type textarea "x"
type textarea "One important conversation l had wa"
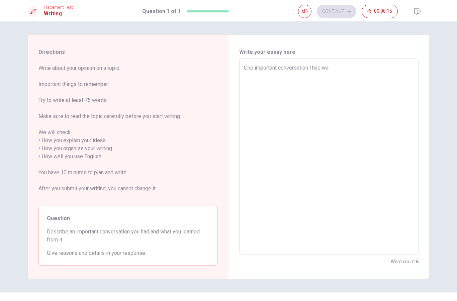
type textarea "x"
type textarea "One important conversation l had was"
type textarea "x"
type textarea "One important conversation l had was"
type textarea "x"
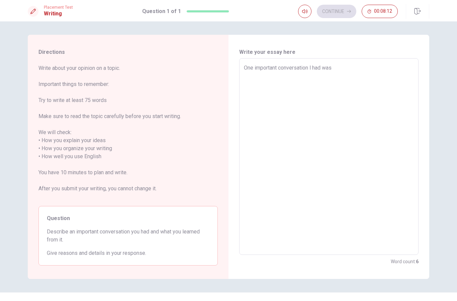
type textarea "One important conversation l had was w"
type textarea "x"
type textarea "One important conversation l had was wi"
type textarea "x"
type textarea "One important conversation l had was wit"
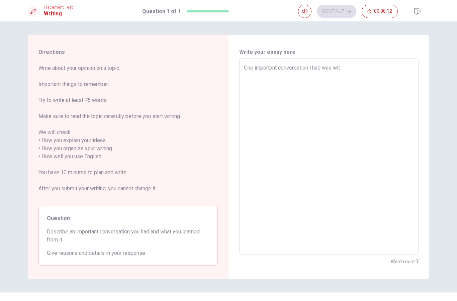
type textarea "x"
type textarea "One important conversation l had was with"
type textarea "x"
type textarea "One important conversation l had was with"
type textarea "x"
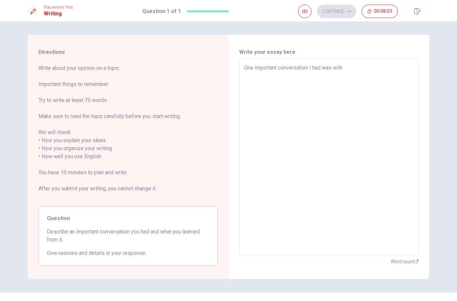
type textarea "One important conversation l had was with m"
type textarea "x"
type textarea "One important conversation l had was with my"
type textarea "x"
type textarea "One important conversation l had was with my"
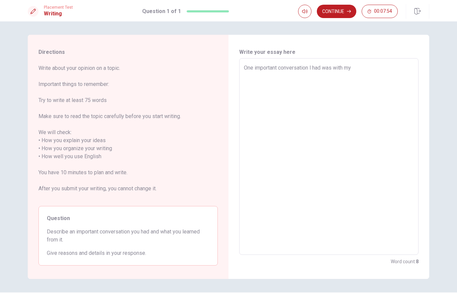
type textarea "x"
type textarea "One important conversation l had was with my E"
type textarea "x"
type textarea "One important conversation l had was with my En"
type textarea "x"
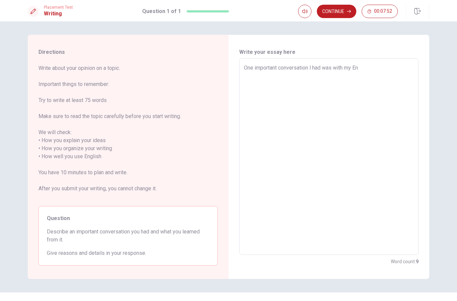
type textarea "One important conversation l had was with my Eng"
type textarea "x"
type textarea "One important conversation l had was with my Engl"
type textarea "x"
type textarea "One important conversation l had was with my Engli"
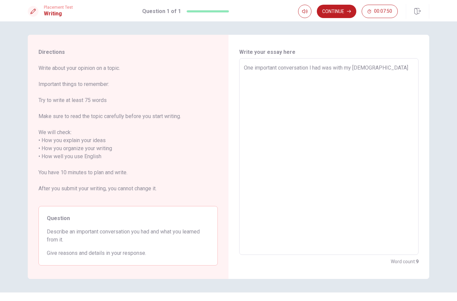
type textarea "x"
type textarea "One important conversation l had was with my Engl"
type textarea "x"
type textarea "One important conversation l had was with my Eng"
type textarea "x"
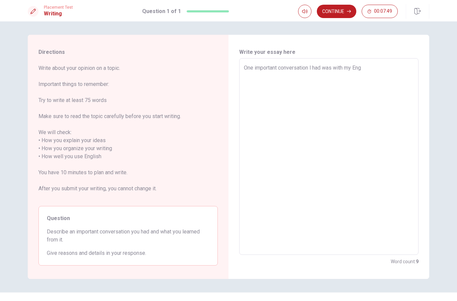
type textarea "One important conversation l had was with my En"
type textarea "x"
type textarea "One important conversation l had was with my E"
type textarea "x"
type textarea "One important conversation l had was with my"
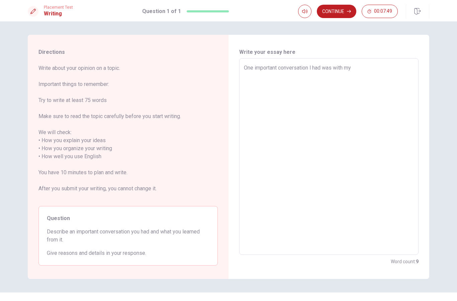
type textarea "x"
type textarea "One important conversation l had was with my t"
type textarea "x"
type textarea "One important conversation l had was with my te"
type textarea "x"
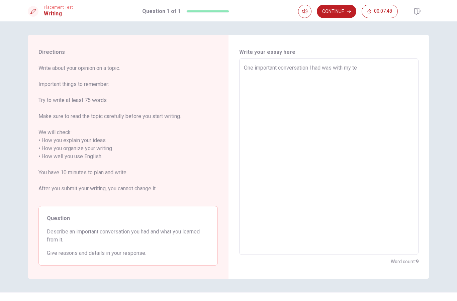
type textarea "One important conversation l had was with my tea"
type textarea "x"
type textarea "One important conversation l had was with my teac"
type textarea "x"
type textarea "One important conversation l had was with my teach"
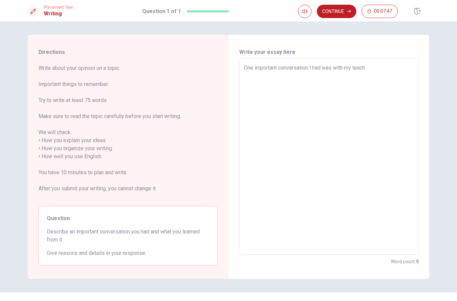
type textarea "x"
type textarea "One important conversation l had was with my teache"
type textarea "x"
type textarea "One important conversation l had was with my teacher"
type textarea "x"
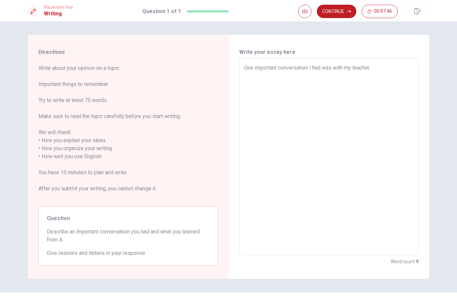
type textarea "One important conversation l had was with my teacher"
type textarea "x"
type textarea "One important conversation l had was with my teacher w"
type textarea "x"
type textarea "One important conversation l had was with my teacher wh"
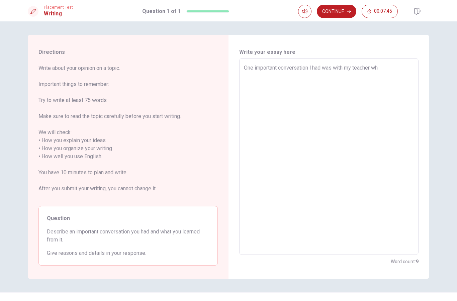
type textarea "x"
type textarea "One important conversation l had was with my teacher who"
type textarea "x"
type textarea "One important conversation l had was with my teacher who"
type textarea "x"
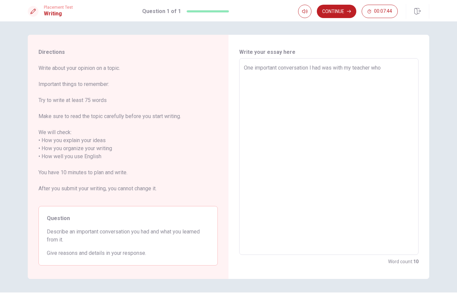
type textarea "One important conversation l had was with my teacher who w"
type textarea "x"
type textarea "One important conversation l had was with my teacher who wa"
type textarea "x"
type textarea "One important conversation l had was with my teacher who was"
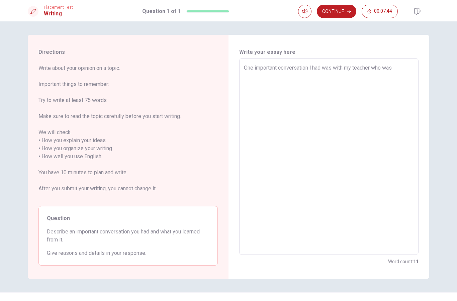
type textarea "x"
type textarea "One important conversation l had was with my teacher who was"
type textarea "x"
type textarea "One important conversation l had was with my teacher who was m"
type textarea "x"
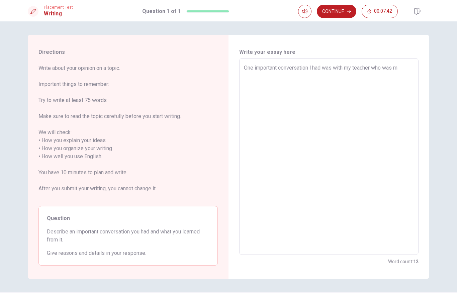
type textarea "One important conversation l had was with my teacher who was my"
type textarea "x"
type textarea "One important conversation l had was with my teacher who was my"
type textarea "x"
type textarea "One important conversation l had was with my teacher who was my m"
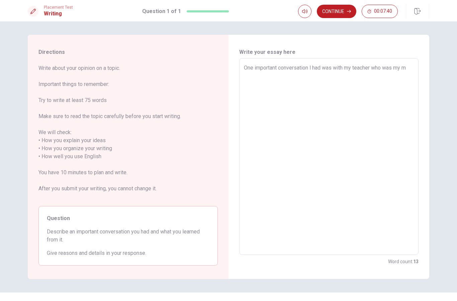
type textarea "x"
type textarea "One important conversation l had was with my teacher who was my mu"
type textarea "x"
type textarea "One important conversation l had was with my teacher who was my m"
type textarea "x"
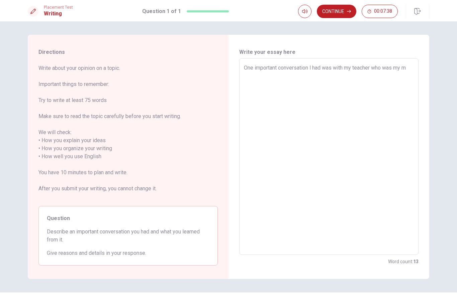
type textarea "One important conversation l had was with my teacher who was my mi"
type textarea "x"
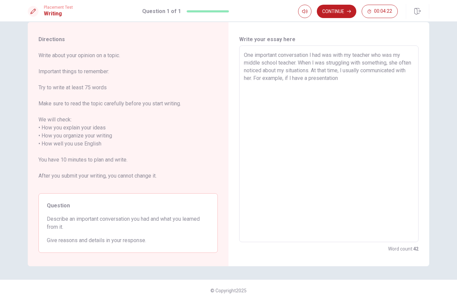
scroll to position [13, 0]
click at [335, 74] on textarea "One important conversation l had was with my teacher who was my middle school t…" at bounding box center [329, 144] width 170 height 186
click at [382, 88] on textarea "One important conversation l had was with my teacher who was my middle school t…" at bounding box center [329, 144] width 170 height 186
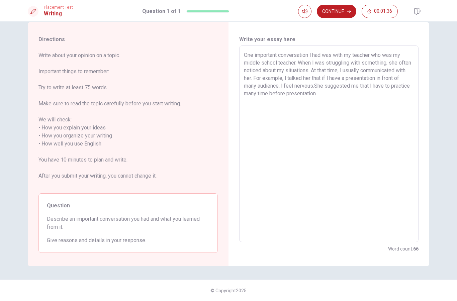
click at [411, 89] on textarea "One important conversation l had was with my teacher who was my middle school t…" at bounding box center [329, 144] width 170 height 186
click at [409, 82] on textarea "One important conversation l had was with my teacher who was my middle school t…" at bounding box center [329, 144] width 170 height 186
click at [339, 86] on textarea "One important conversation l had was with my teacher who was my middle school t…" at bounding box center [329, 144] width 170 height 186
click at [389, 77] on textarea "One important conversation l had was with my teacher who was my middle school t…" at bounding box center [329, 144] width 170 height 186
click at [348, 84] on textarea "One important conversation l had was with my teacher who was my middle school t…" at bounding box center [329, 144] width 170 height 186
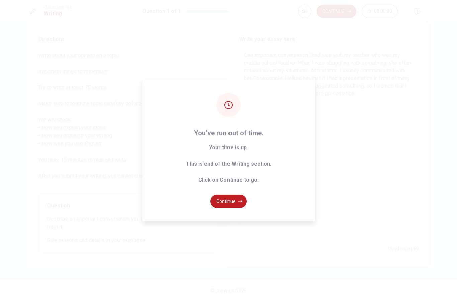
click at [234, 208] on button "Continue" at bounding box center [228, 201] width 36 height 13
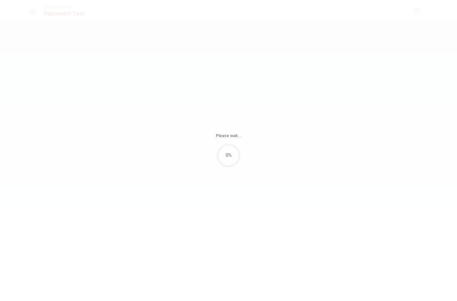
scroll to position [0, 0]
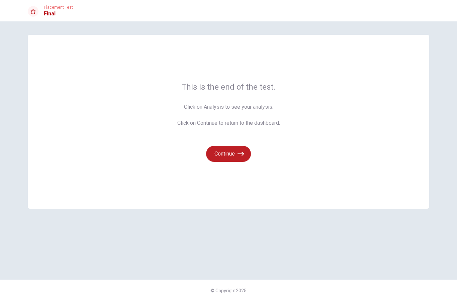
click at [238, 152] on icon "button" at bounding box center [241, 154] width 7 height 7
